Goal: Task Accomplishment & Management: Manage account settings

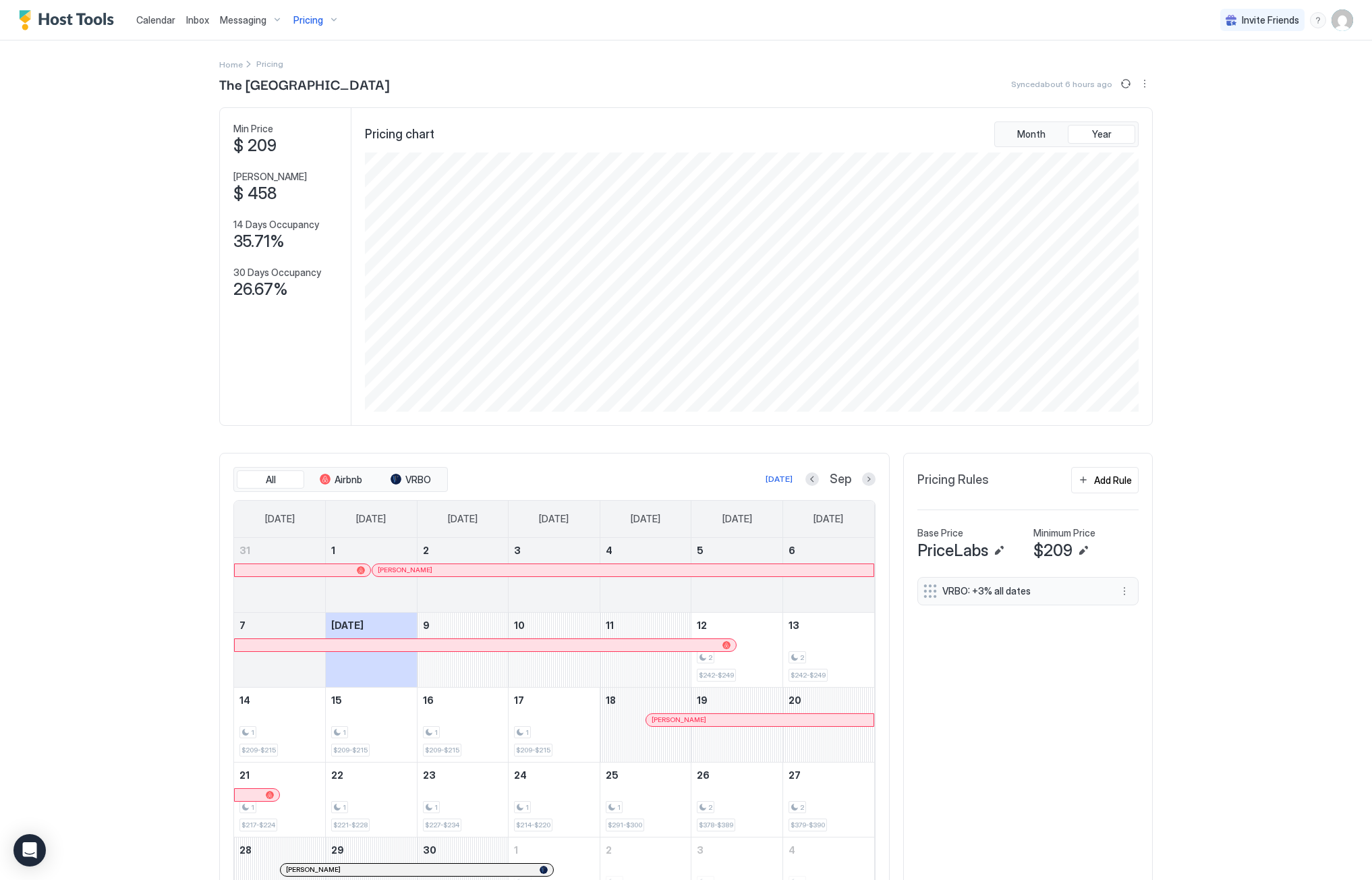
scroll to position [259, 776]
click at [248, 19] on span "Messaging" at bounding box center [242, 20] width 47 height 12
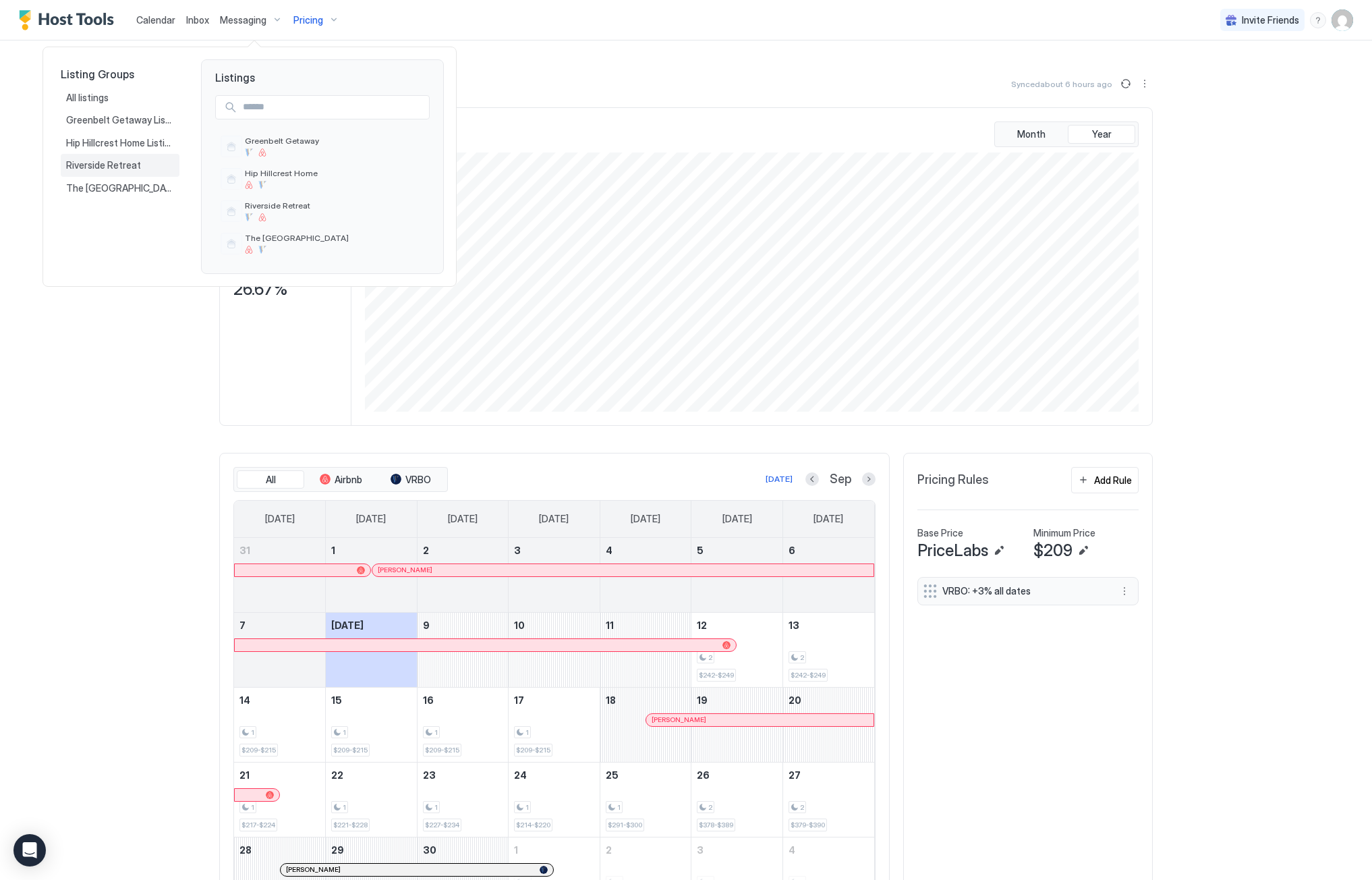
click at [108, 169] on span "Riverside Retreat" at bounding box center [104, 166] width 77 height 12
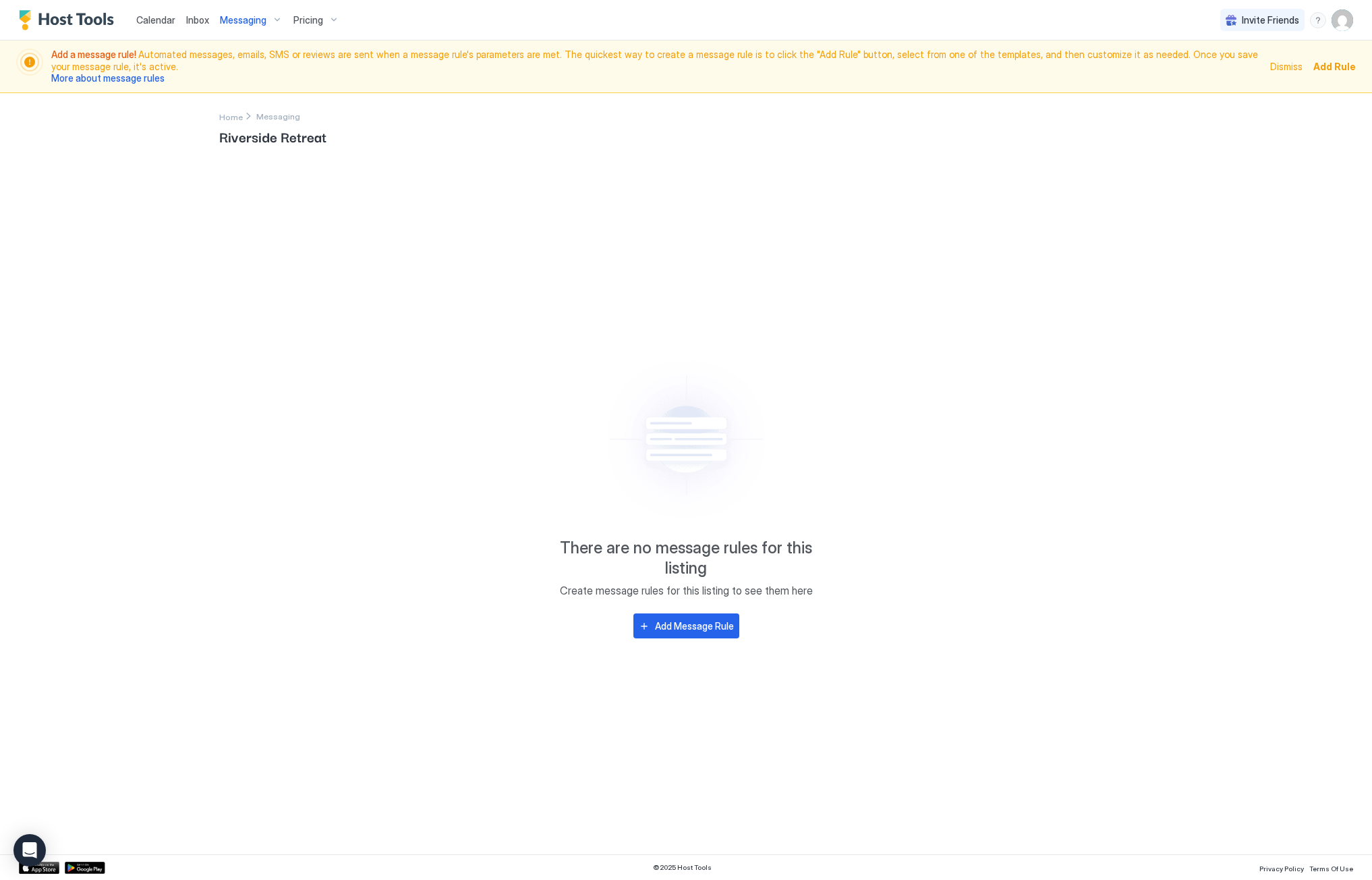
click at [271, 19] on div "Messaging" at bounding box center [251, 20] width 74 height 23
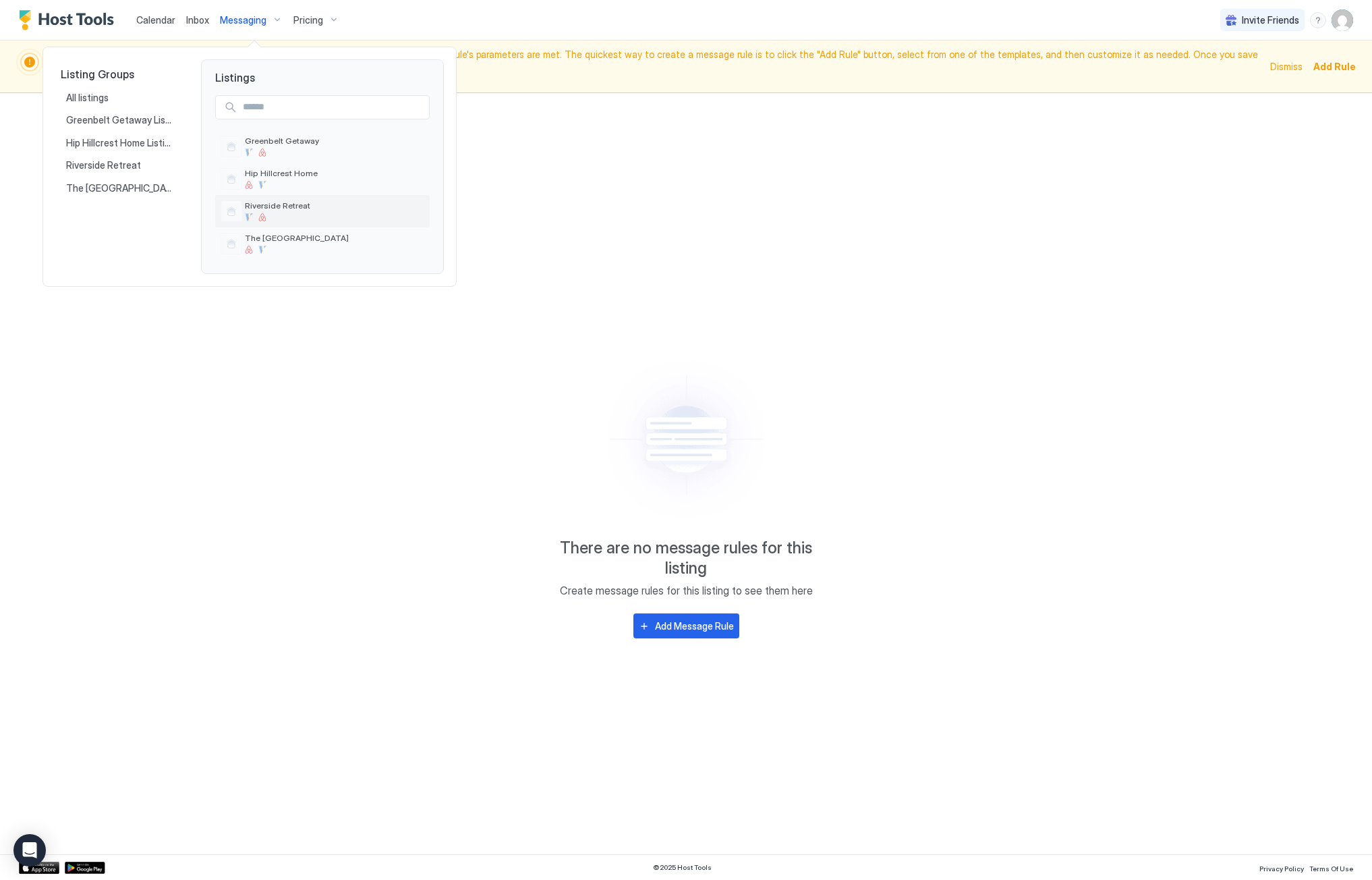
click at [269, 205] on span "Riverside Retreat" at bounding box center [334, 206] width 180 height 10
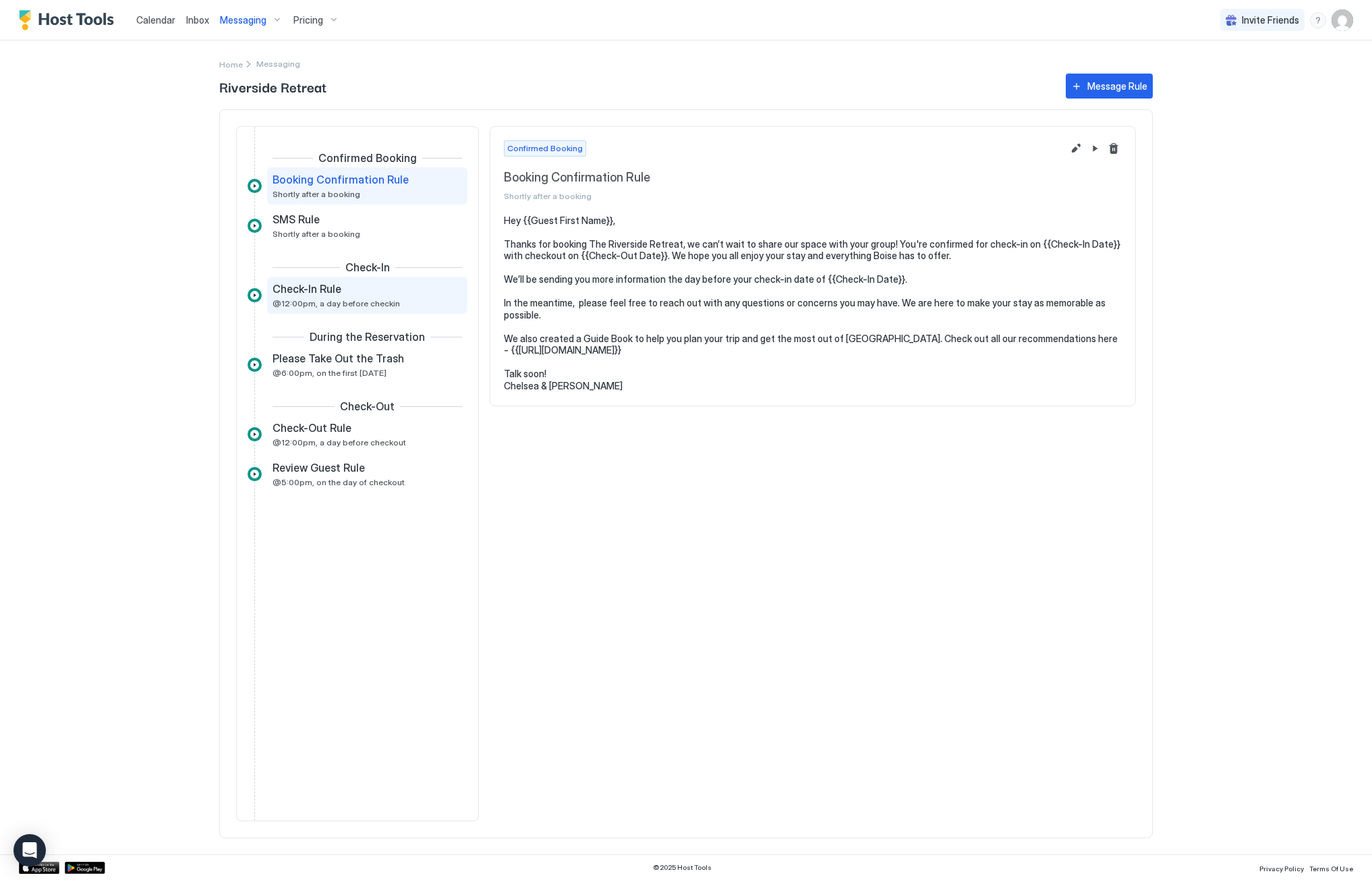
click at [335, 304] on span "@12:00pm, a day before checkin" at bounding box center [336, 303] width 128 height 10
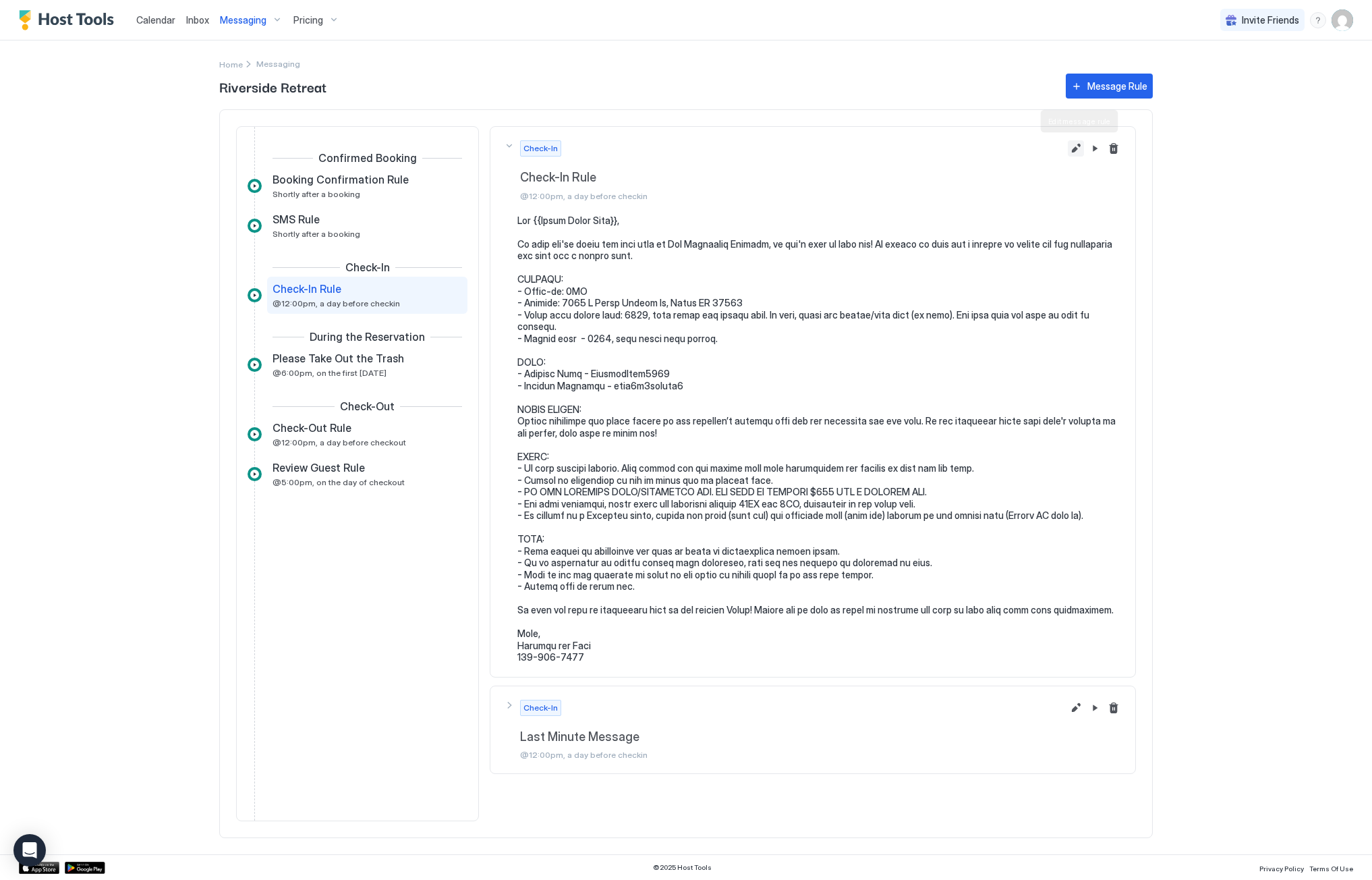
click at [1080, 149] on button "Edit message rule" at bounding box center [1076, 149] width 16 height 16
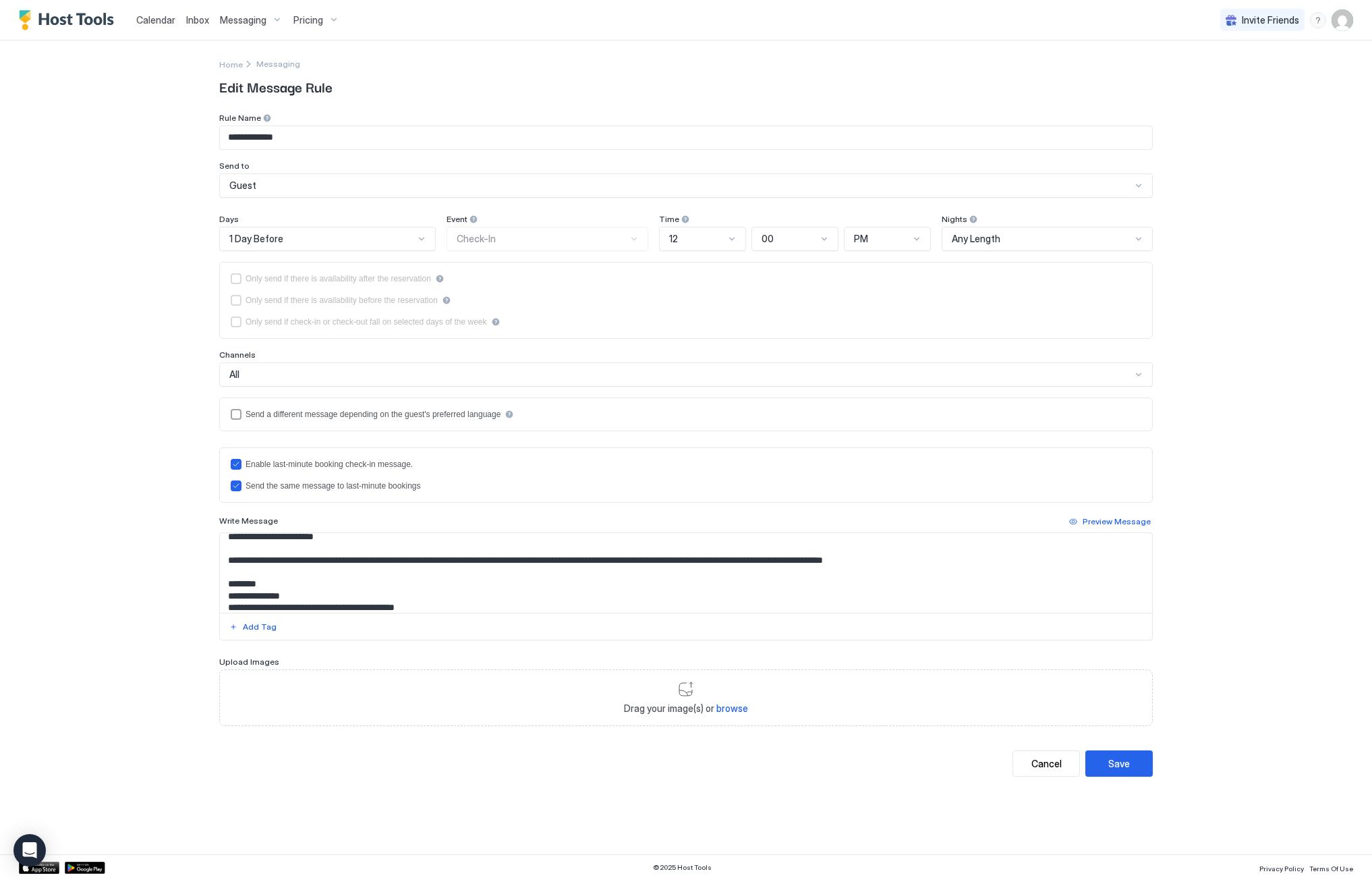
scroll to position [75, 0]
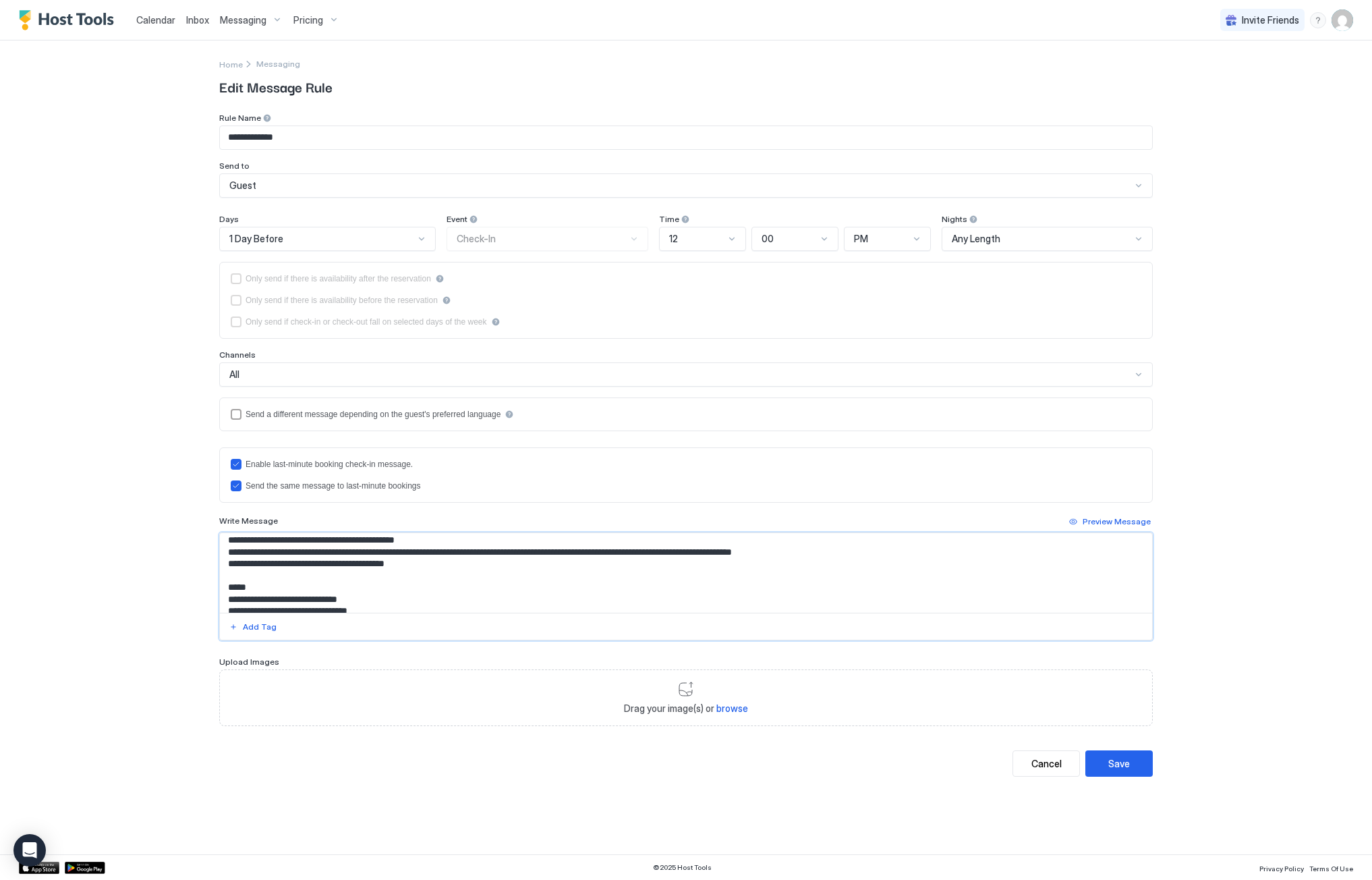
click at [442, 566] on textarea "Input Field" at bounding box center [686, 573] width 932 height 80
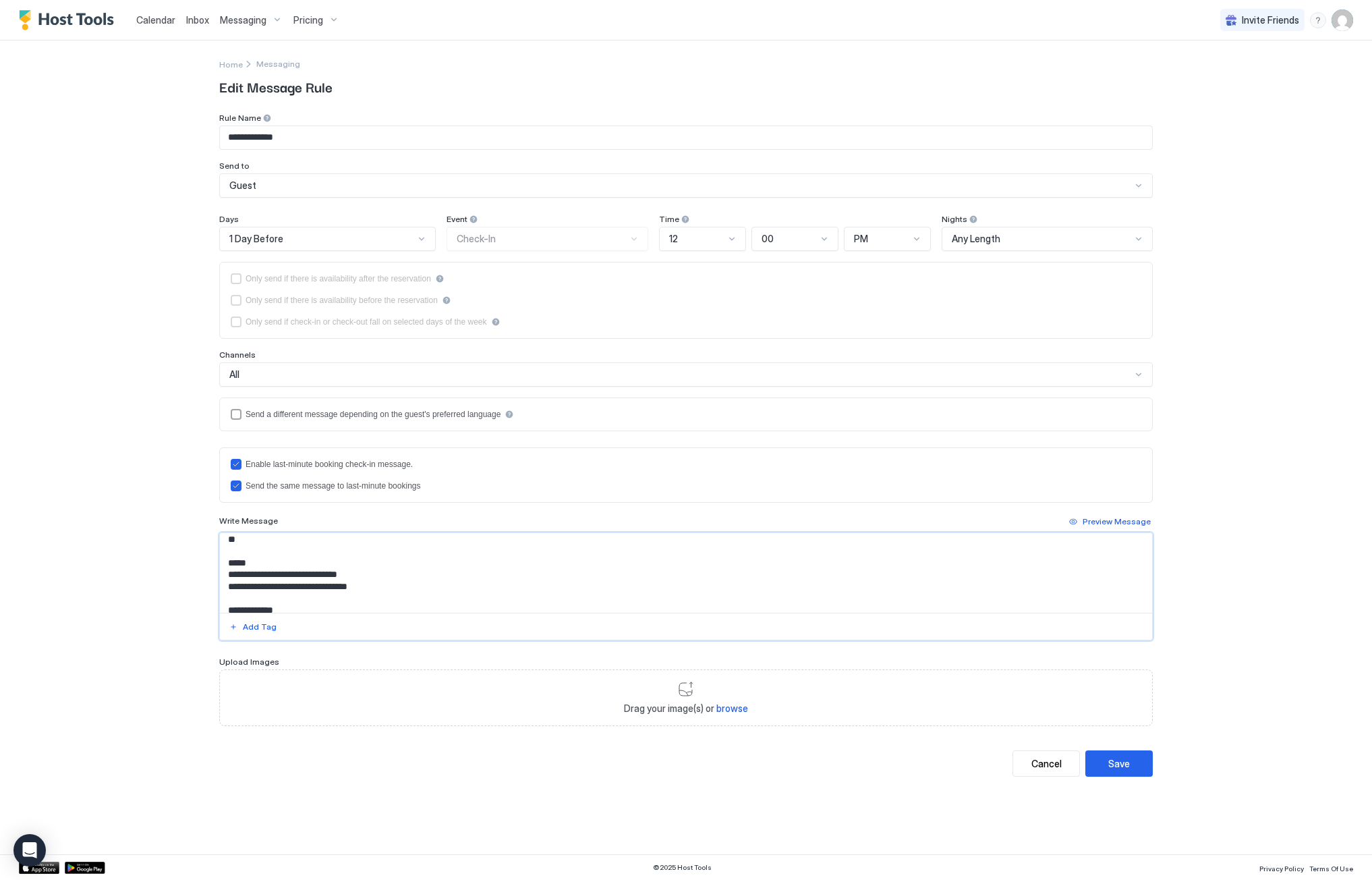
scroll to position [124, 0]
click at [265, 552] on textarea "Input Field" at bounding box center [686, 573] width 932 height 80
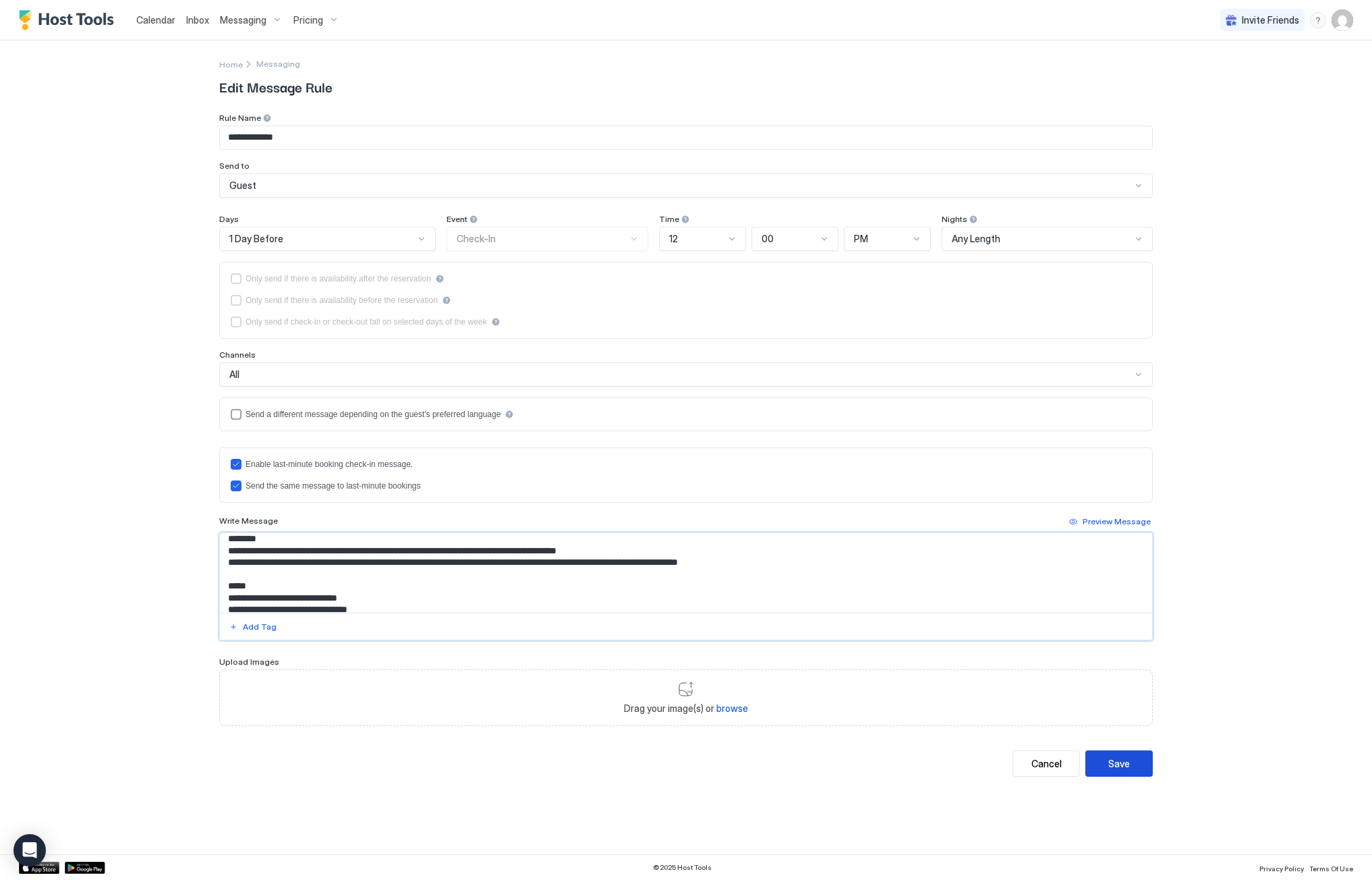
type textarea "**********"
click at [1115, 767] on div "Save" at bounding box center [1120, 763] width 22 height 14
